Goal: Task Accomplishment & Management: Manage account settings

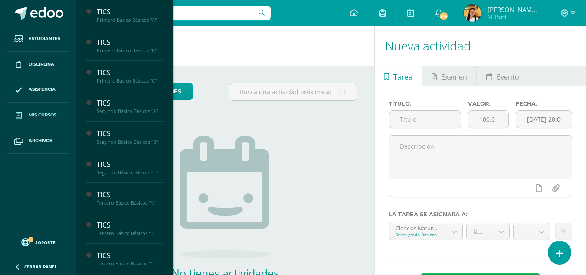
click at [40, 116] on span "Mis cursos" at bounding box center [43, 115] width 28 height 7
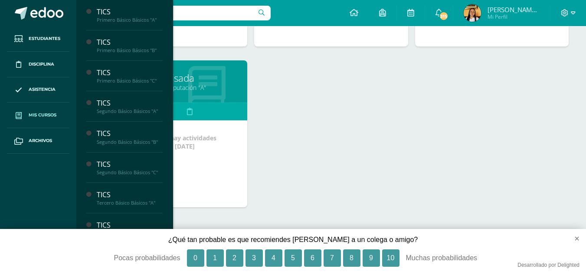
scroll to position [1229, 0]
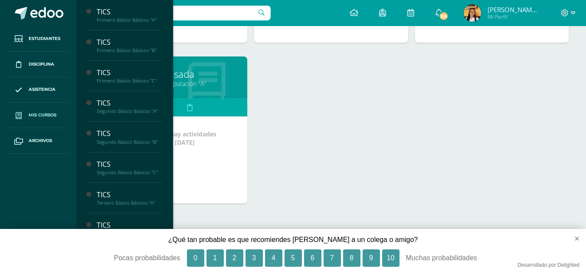
drag, startPoint x: 397, startPoint y: 197, endPoint x: 525, endPoint y: 140, distance: 140.4
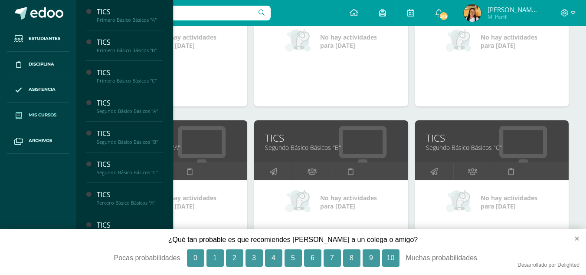
scroll to position [217, 0]
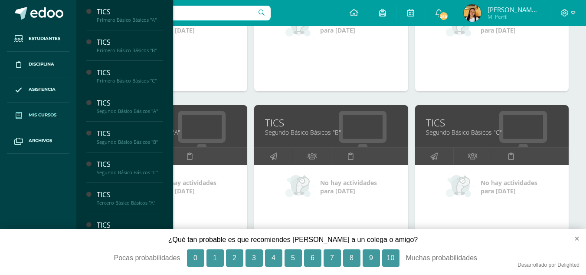
click at [428, 132] on link "Segundo Básico Básicos "C"" at bounding box center [492, 132] width 132 height 8
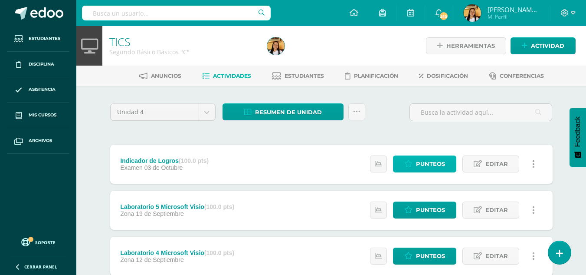
click at [414, 167] on link "Punteos" at bounding box center [424, 163] width 63 height 17
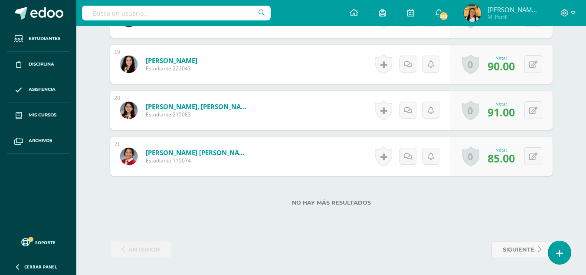
scroll to position [1085, 0]
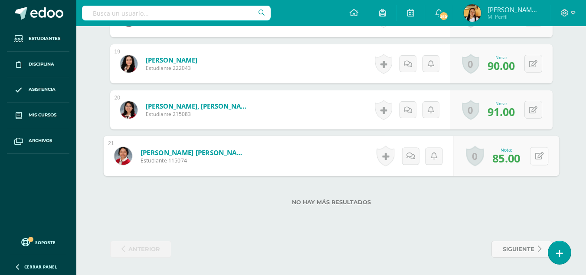
click at [536, 154] on icon at bounding box center [539, 155] width 9 height 7
type input "95"
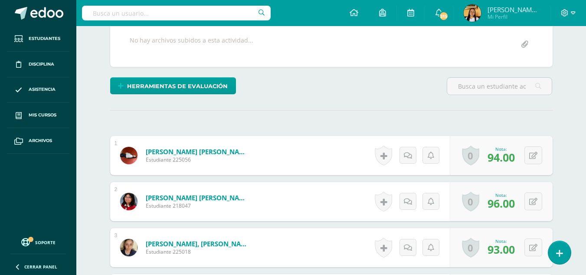
scroll to position [0, 0]
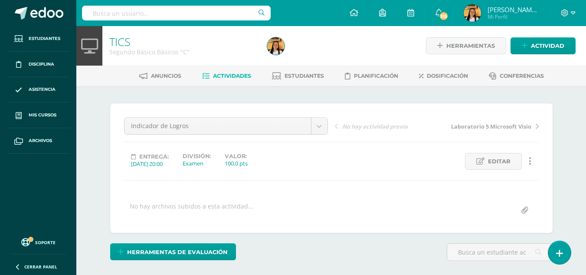
click at [227, 72] on span "Actividades" at bounding box center [232, 75] width 38 height 7
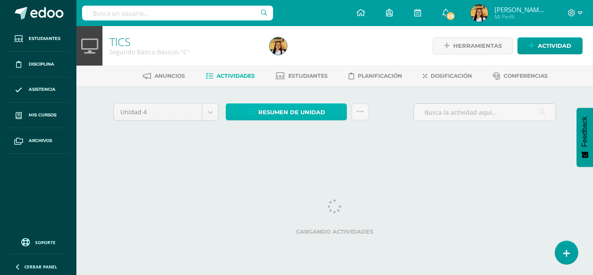
click at [294, 115] on span "Resumen de unidad" at bounding box center [291, 112] width 67 height 16
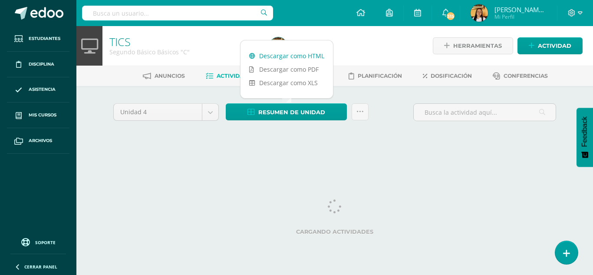
click at [268, 58] on link "Descargar como HTML" at bounding box center [286, 55] width 92 height 13
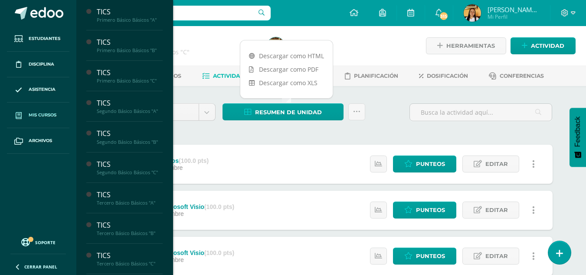
click at [49, 115] on span "Mis cursos" at bounding box center [43, 115] width 28 height 7
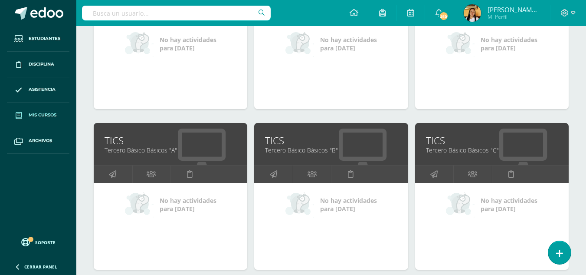
scroll to position [391, 0]
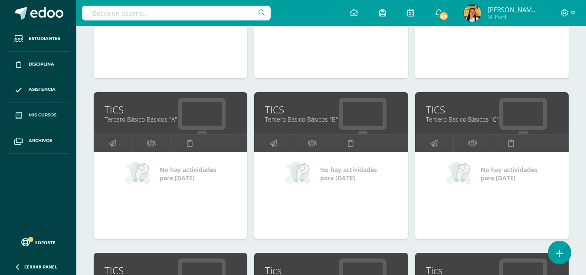
click at [148, 121] on link "Tercero Básico Básicos "A"" at bounding box center [171, 119] width 132 height 8
